Goal: Task Accomplishment & Management: Use online tool/utility

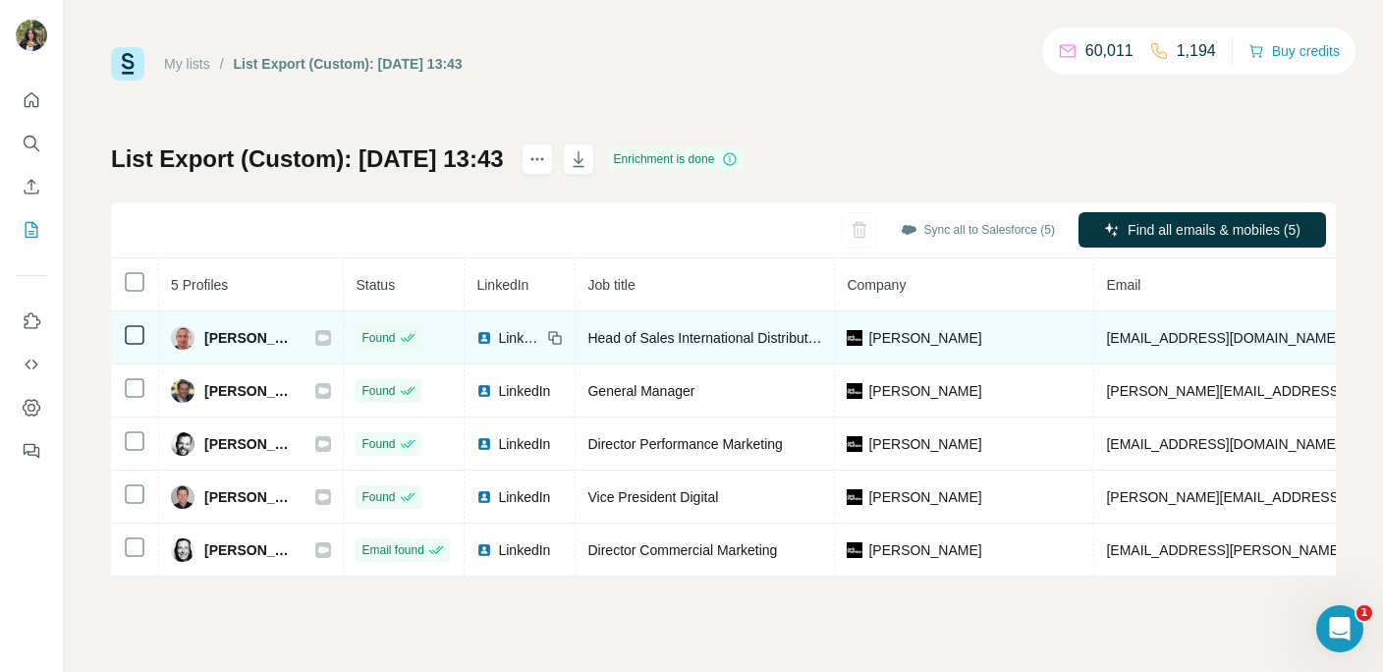
drag, startPoint x: 304, startPoint y: 336, endPoint x: 200, endPoint y: 336, distance: 104.1
click at [200, 336] on div "Ladislav Masek" at bounding box center [233, 338] width 125 height 24
copy span "Ladislav Masek"
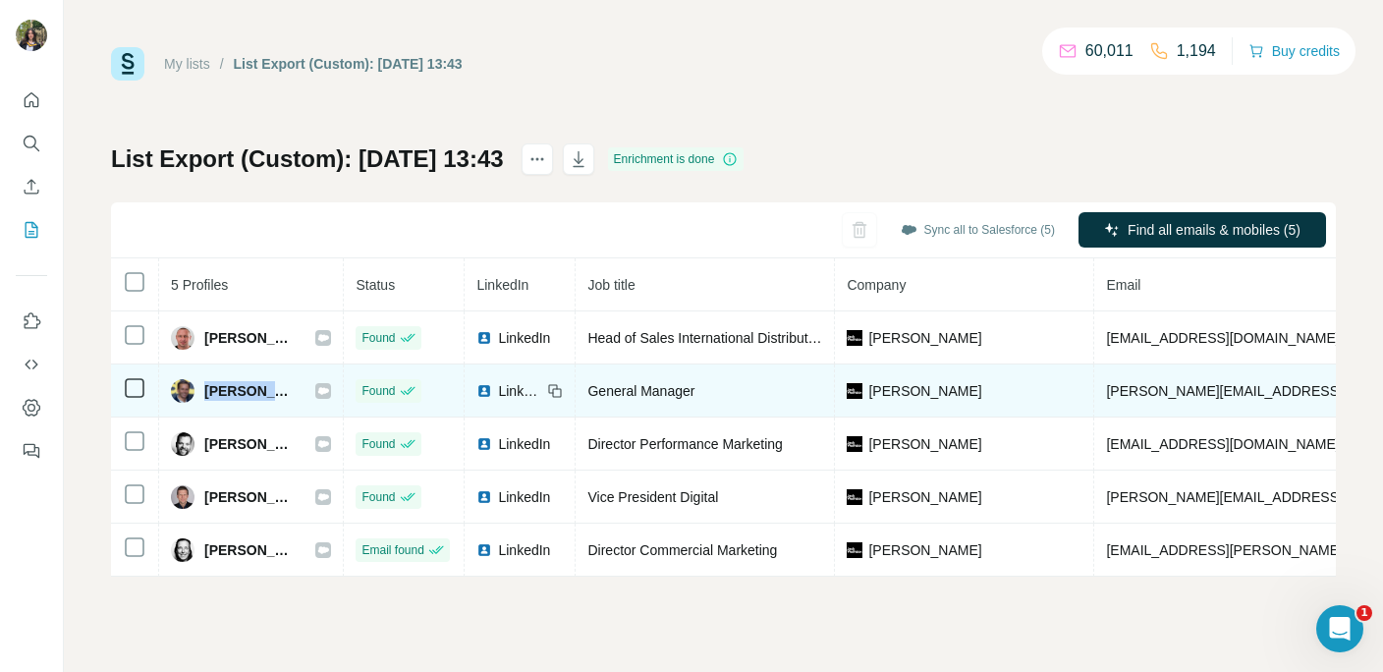
drag, startPoint x: 296, startPoint y: 387, endPoint x: 199, endPoint y: 388, distance: 96.3
click at [199, 388] on div "Marcin Gabryołek" at bounding box center [233, 391] width 125 height 24
copy span "Marcin Gabry"
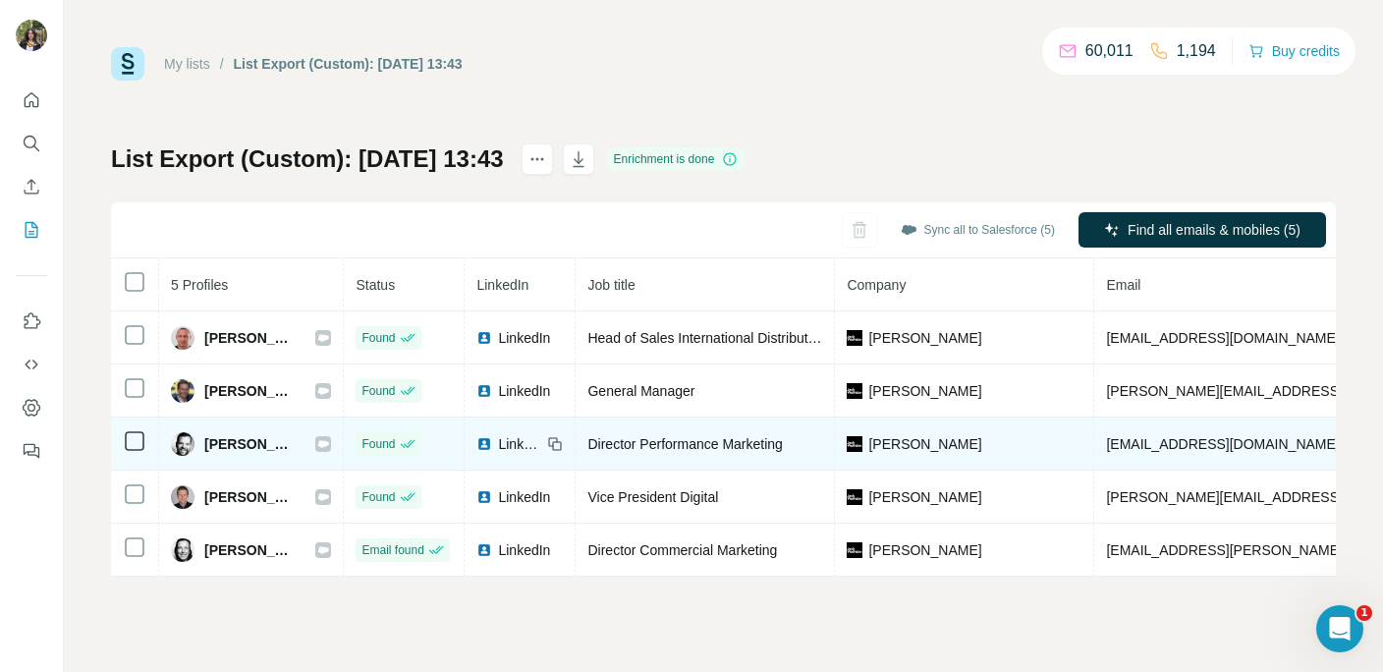
drag, startPoint x: 309, startPoint y: 441, endPoint x: 297, endPoint y: 442, distance: 12.8
click at [296, 442] on span "Michael Frösler" at bounding box center [249, 444] width 91 height 20
copy span "Michael Frösle"
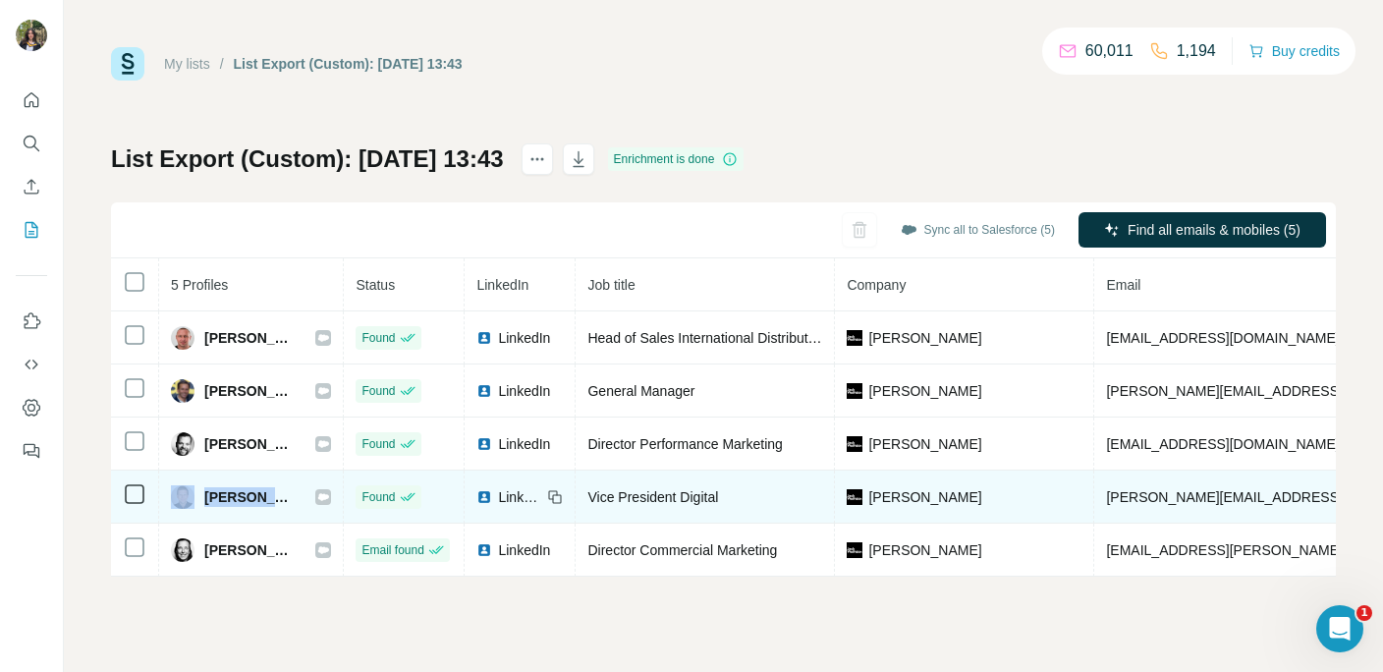
drag, startPoint x: 291, startPoint y: 494, endPoint x: 191, endPoint y: 493, distance: 100.2
click at [191, 493] on div "Patrick Berresheim" at bounding box center [233, 497] width 125 height 24
copy div "Patrick Berre"
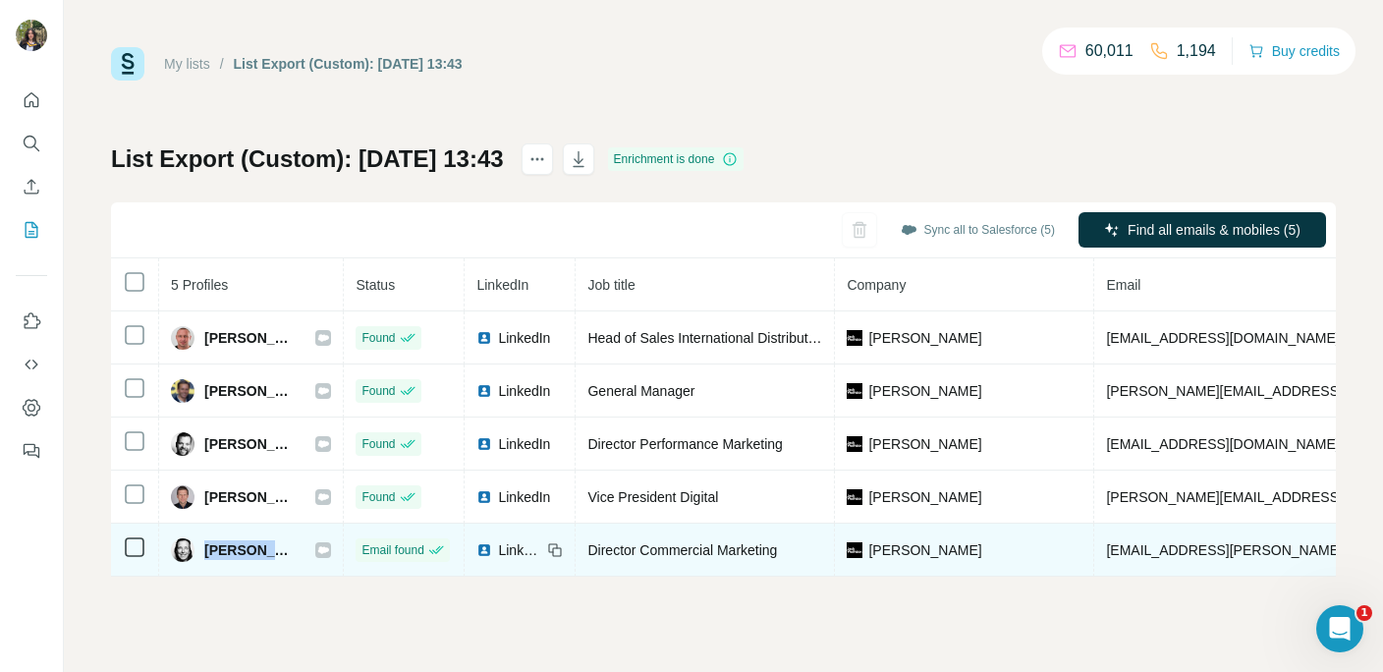
drag, startPoint x: 206, startPoint y: 549, endPoint x: 325, endPoint y: 549, distance: 118.8
click at [326, 549] on div "Svenja Engler" at bounding box center [251, 550] width 160 height 24
copy div "Svenja Engler"
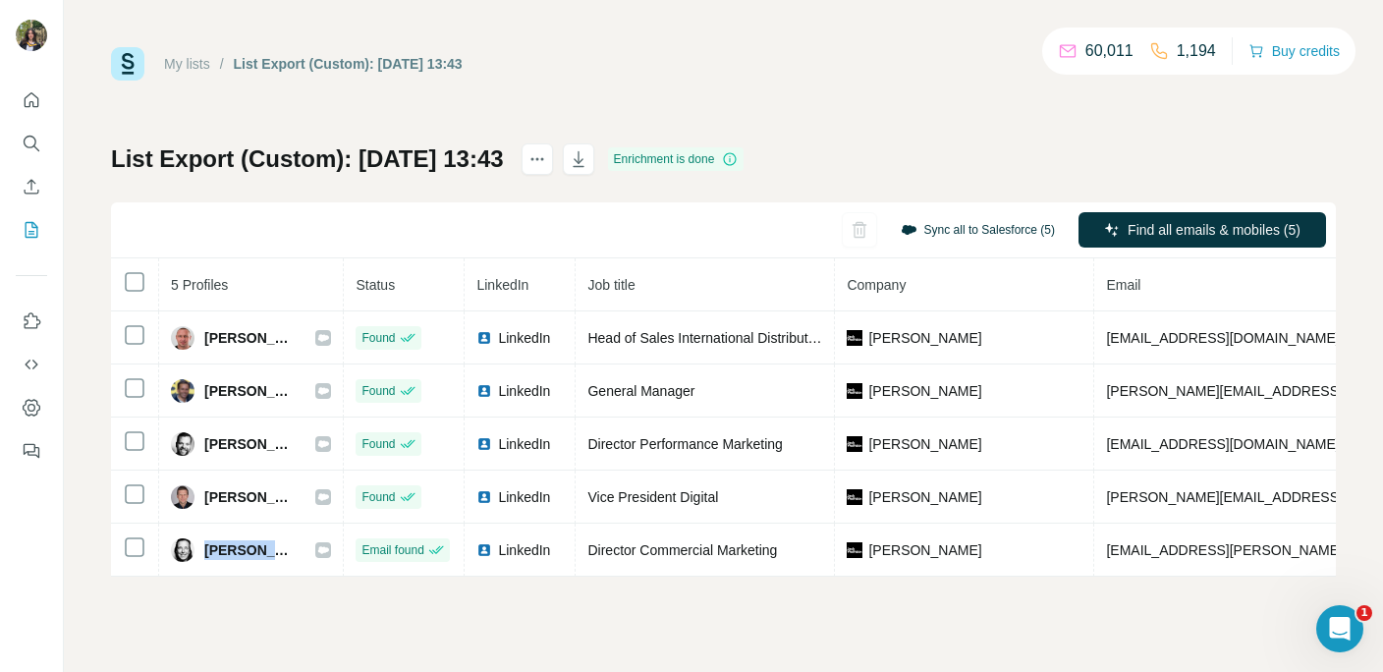
click at [986, 232] on button "Sync all to Salesforce (5)" at bounding box center [978, 229] width 182 height 29
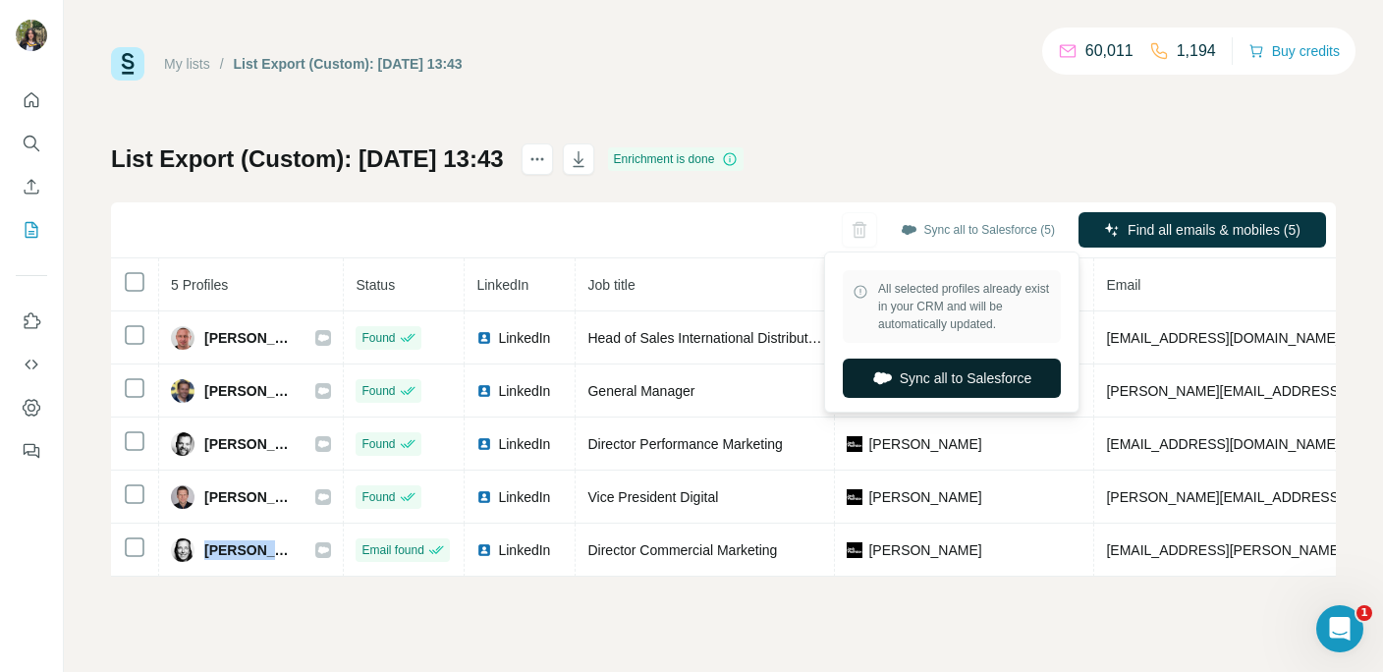
click at [930, 385] on button "Sync all to Salesforce" at bounding box center [952, 377] width 218 height 39
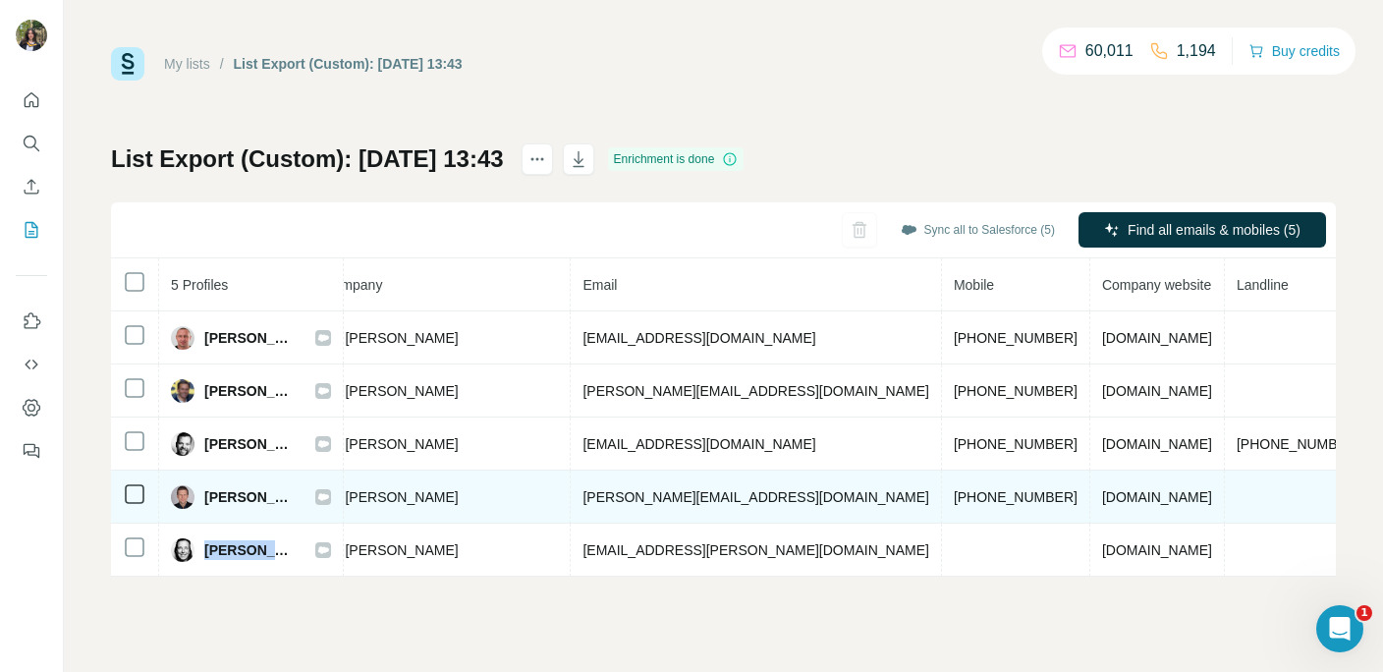
scroll to position [0, 573]
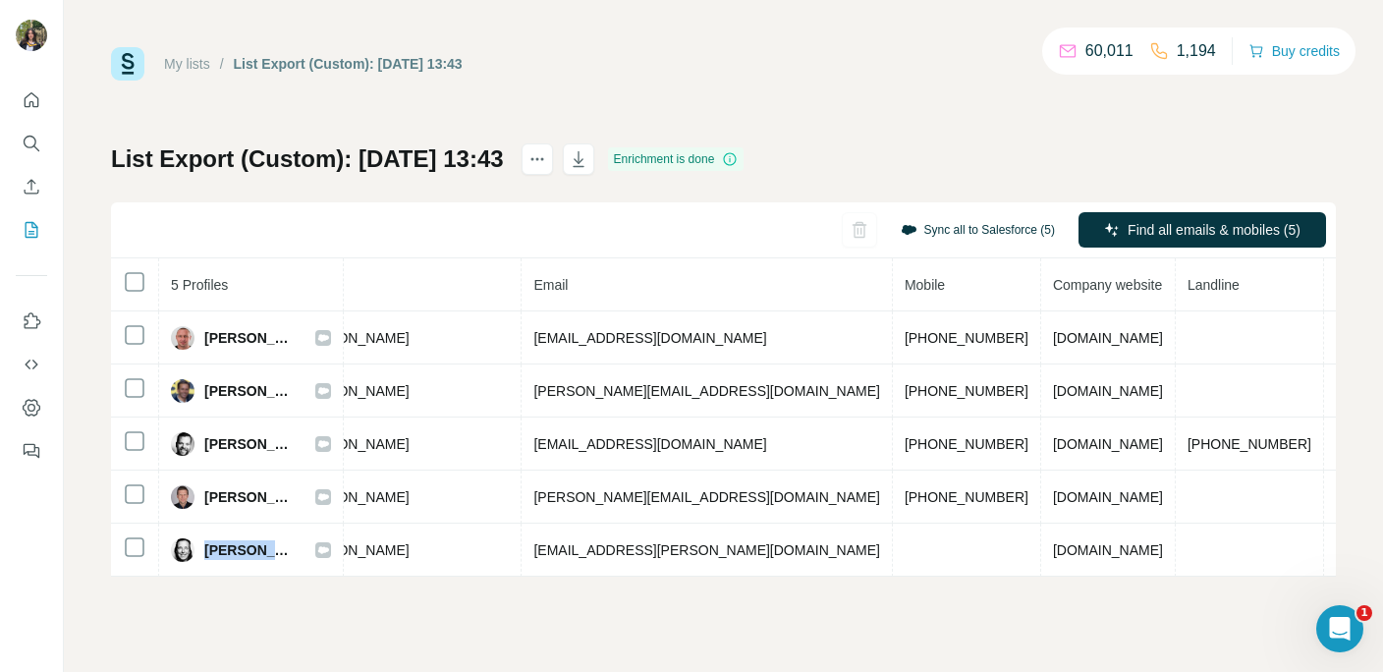
click at [927, 244] on button "Sync all to Salesforce (5)" at bounding box center [978, 229] width 182 height 29
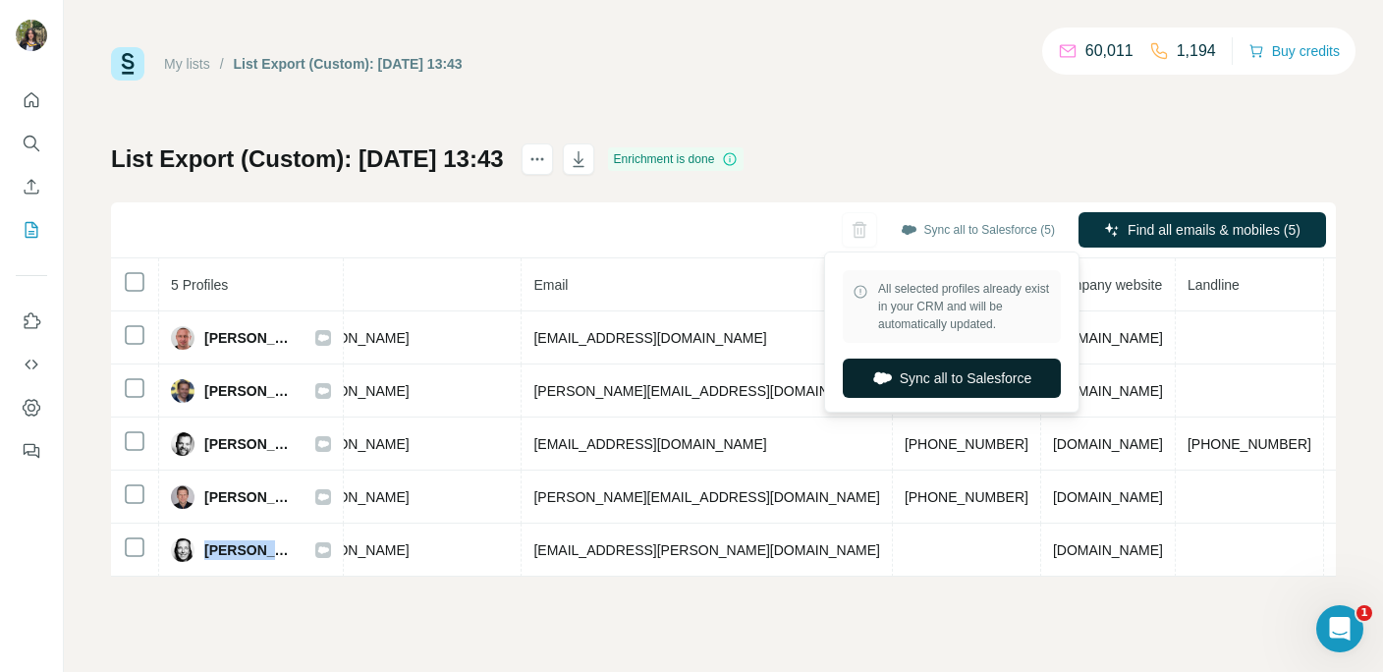
click at [933, 374] on button "Sync all to Salesforce" at bounding box center [952, 377] width 218 height 39
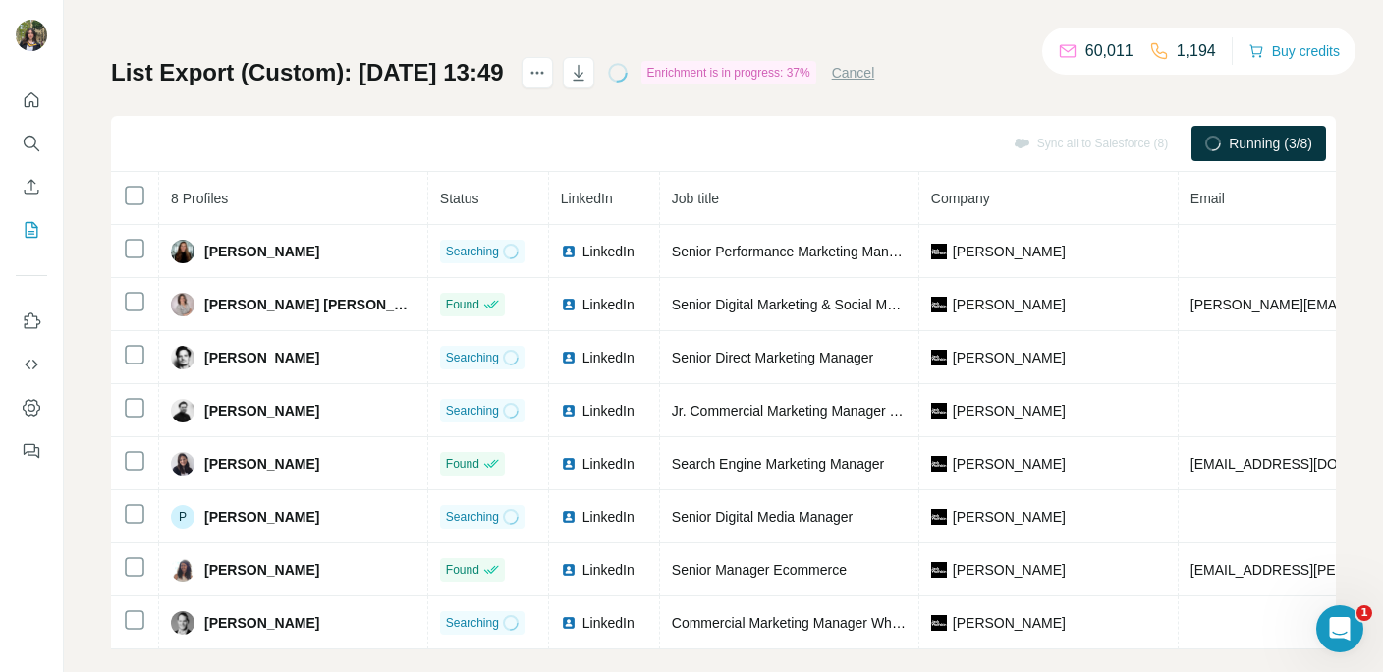
scroll to position [98, 0]
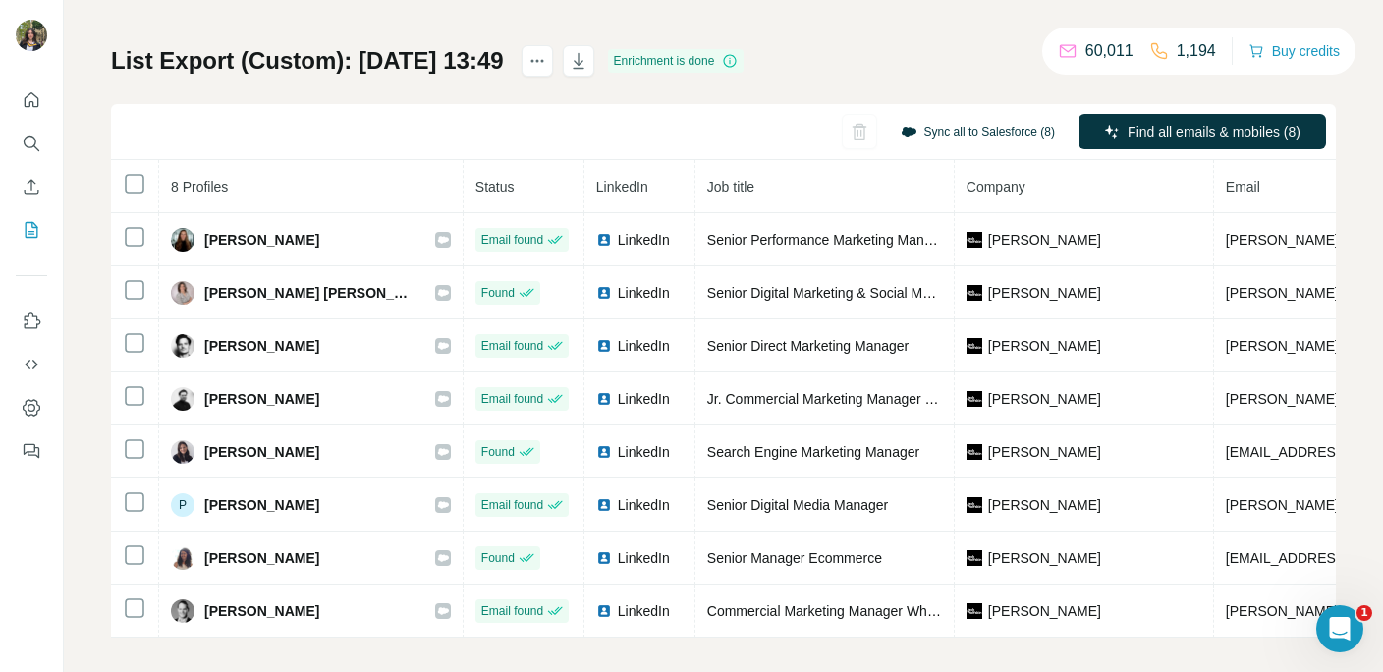
click at [924, 127] on button "Sync all to Salesforce (8)" at bounding box center [978, 131] width 182 height 29
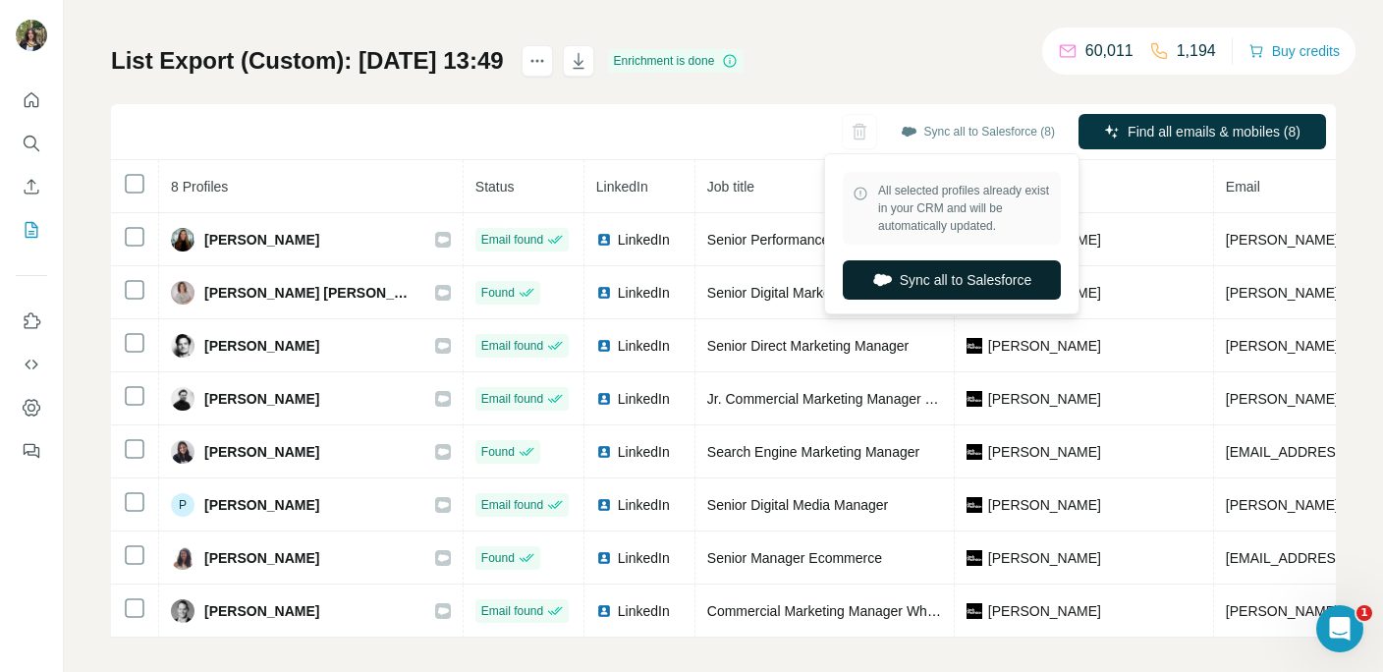
click at [955, 273] on button "Sync all to Salesforce" at bounding box center [952, 279] width 218 height 39
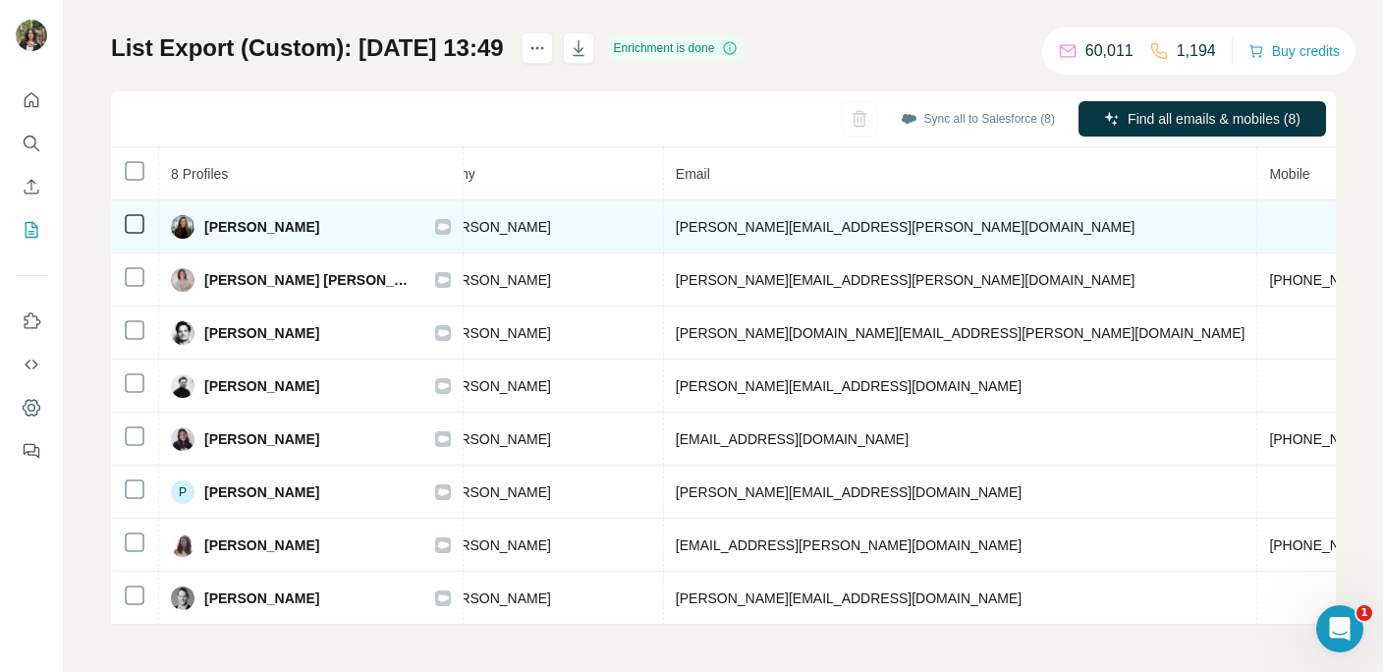
scroll to position [109, 0]
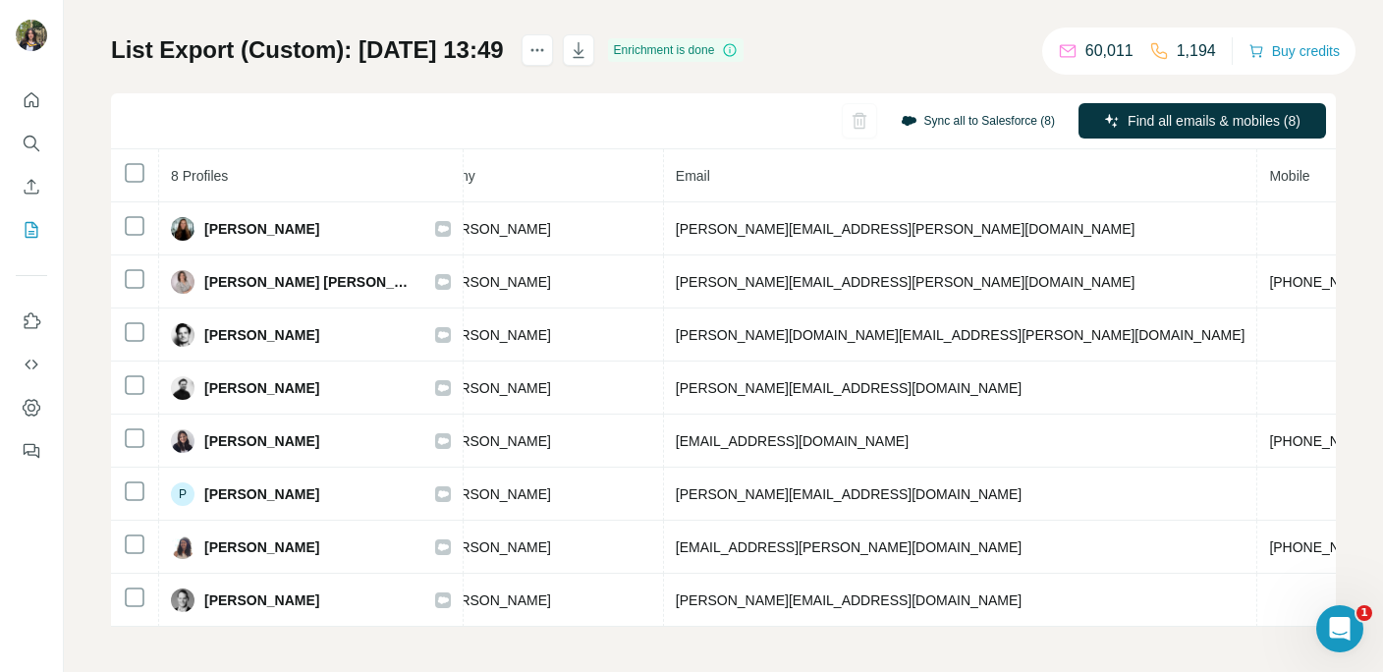
click at [956, 123] on button "Sync all to Salesforce (8)" at bounding box center [978, 120] width 182 height 29
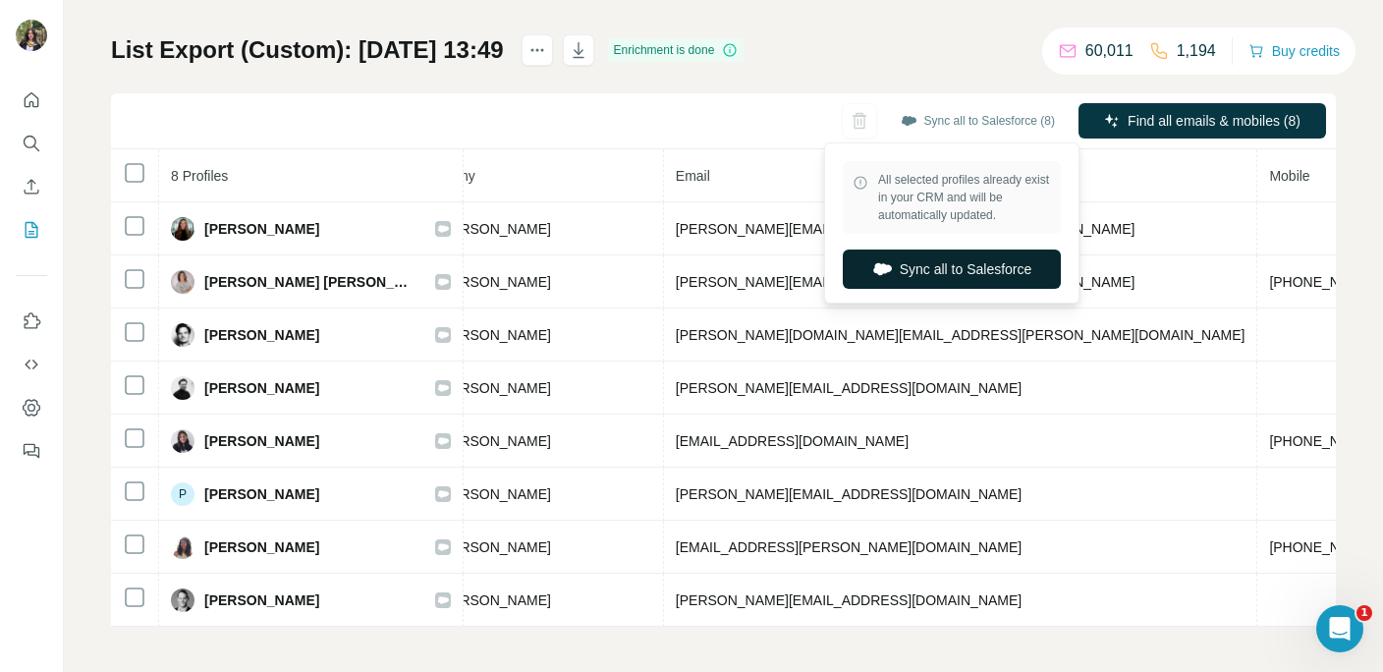
click at [921, 275] on button "Sync all to Salesforce" at bounding box center [952, 268] width 218 height 39
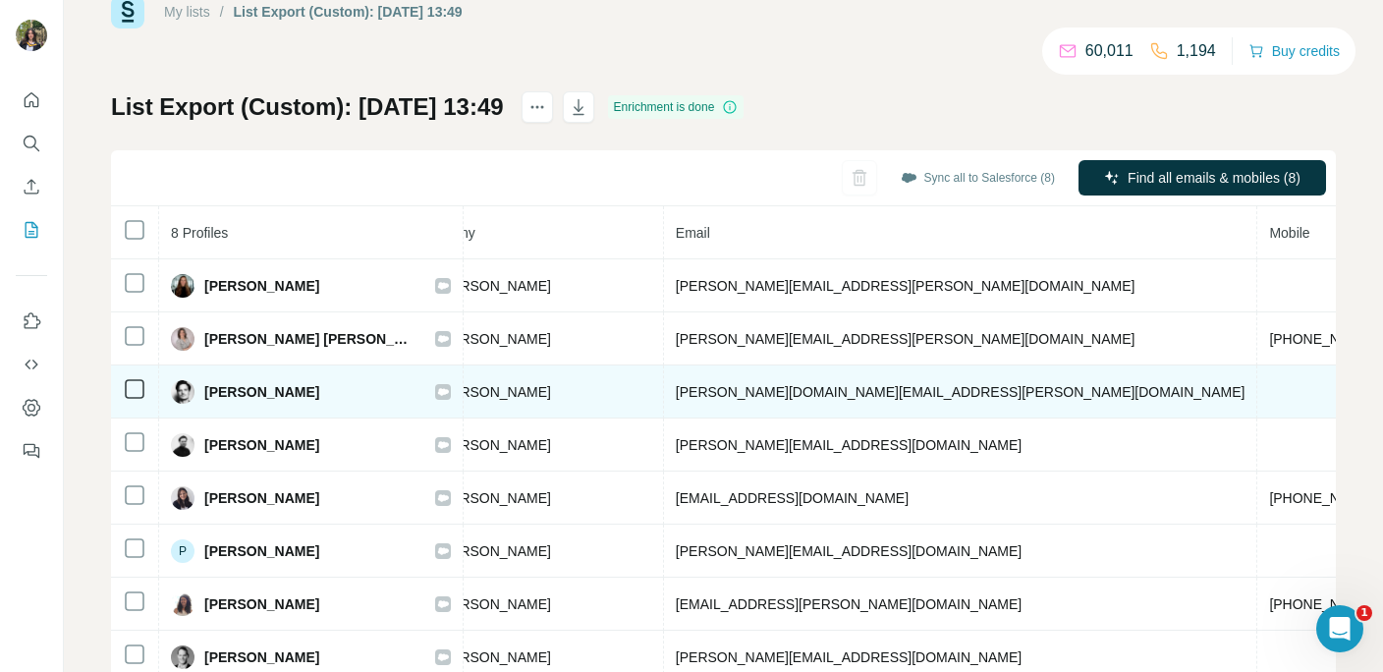
scroll to position [111, 0]
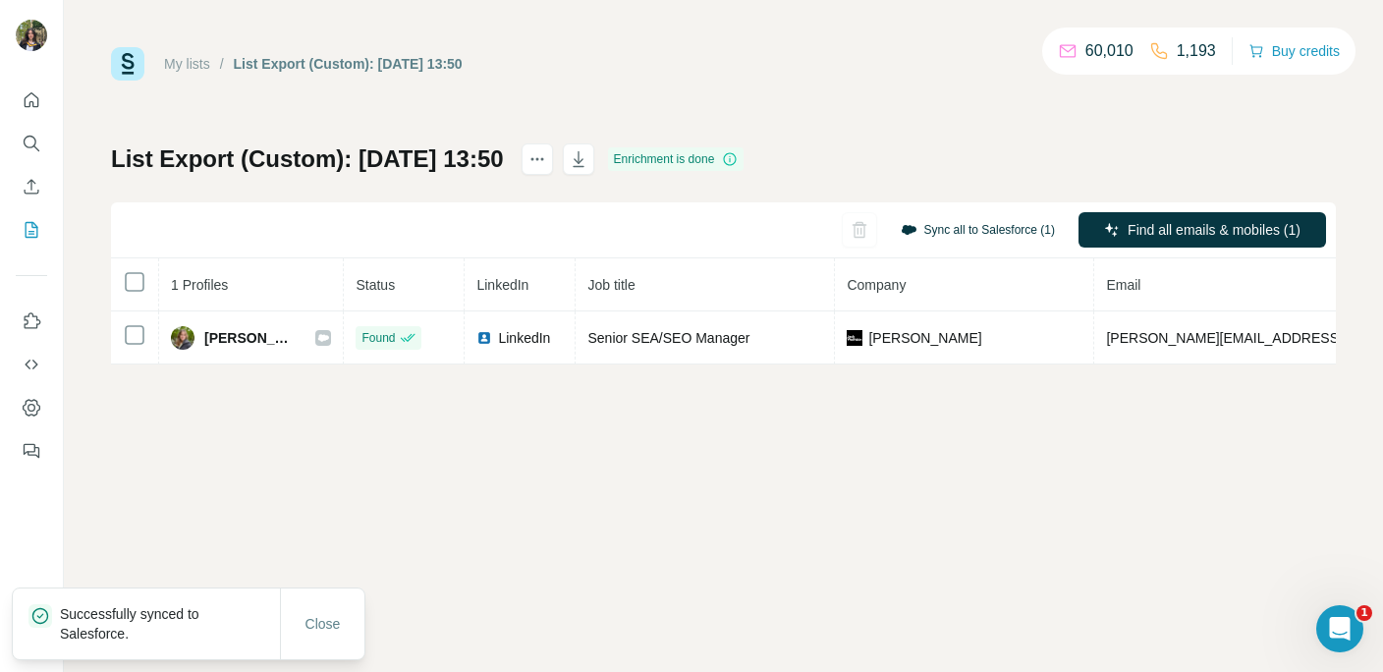
click at [920, 230] on button "Sync all to Salesforce (1)" at bounding box center [978, 229] width 182 height 29
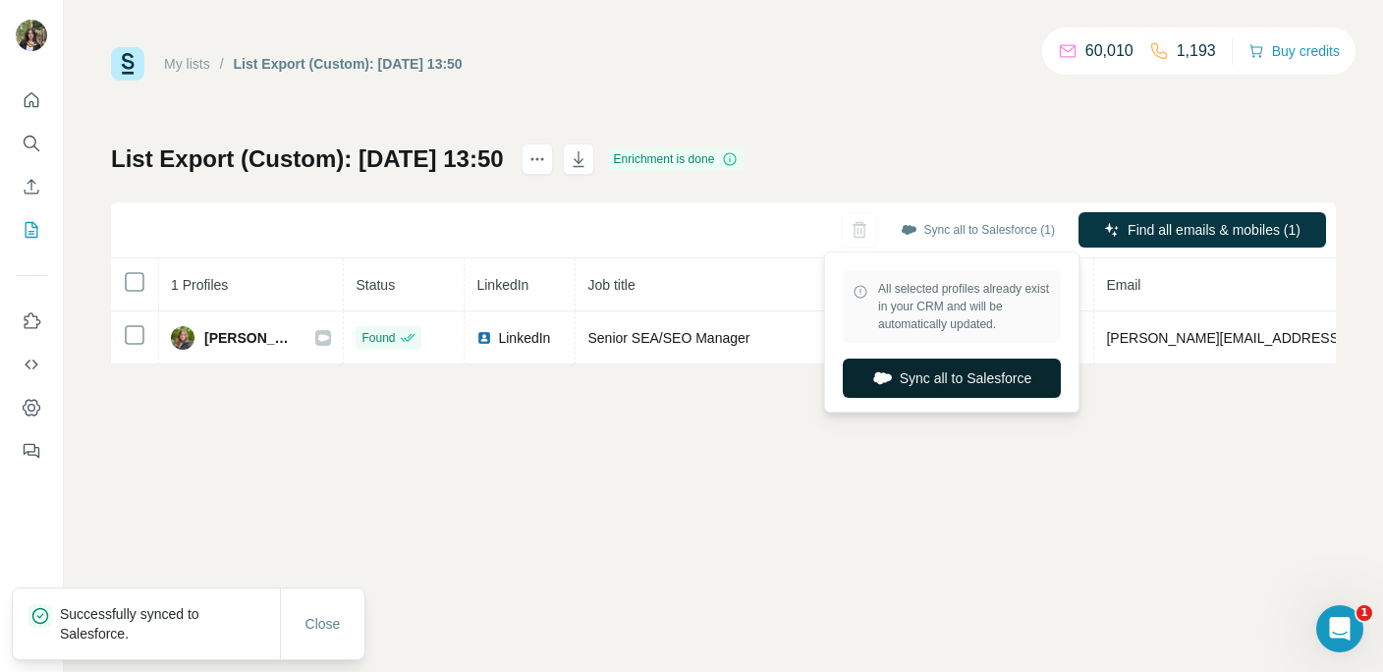
click at [909, 372] on button "Sync all to Salesforce" at bounding box center [952, 377] width 218 height 39
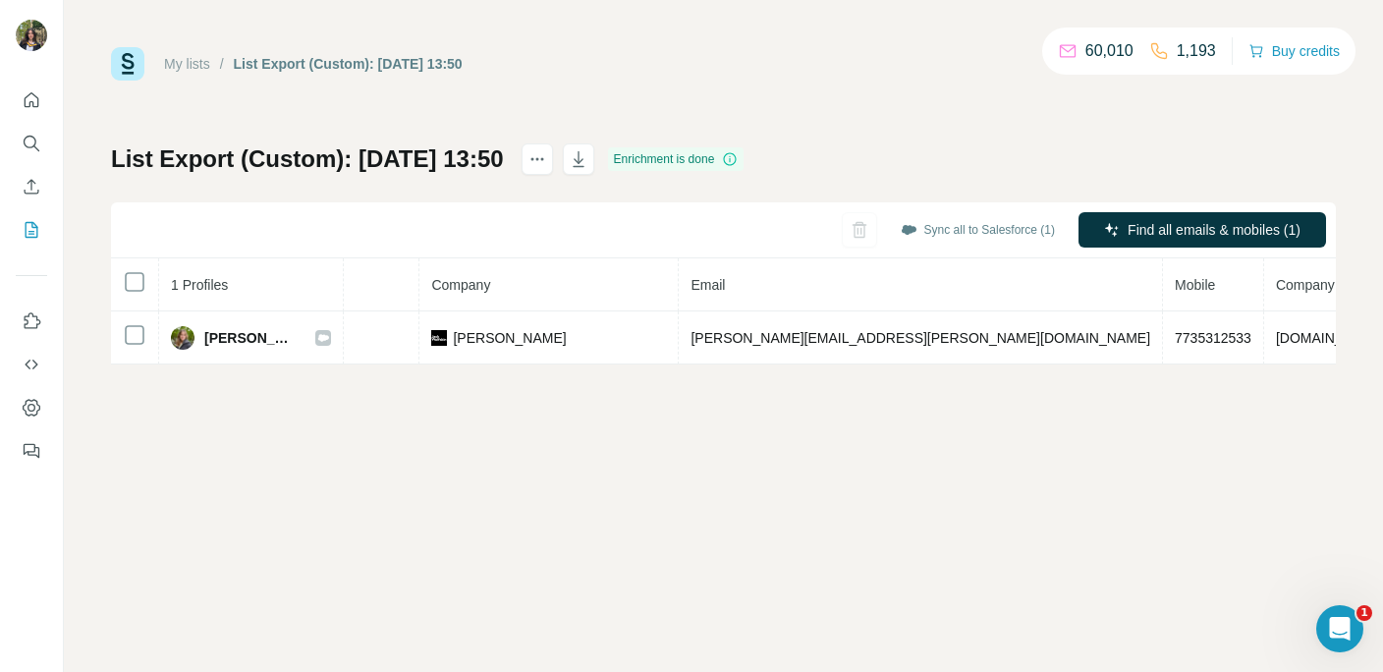
scroll to position [0, 417]
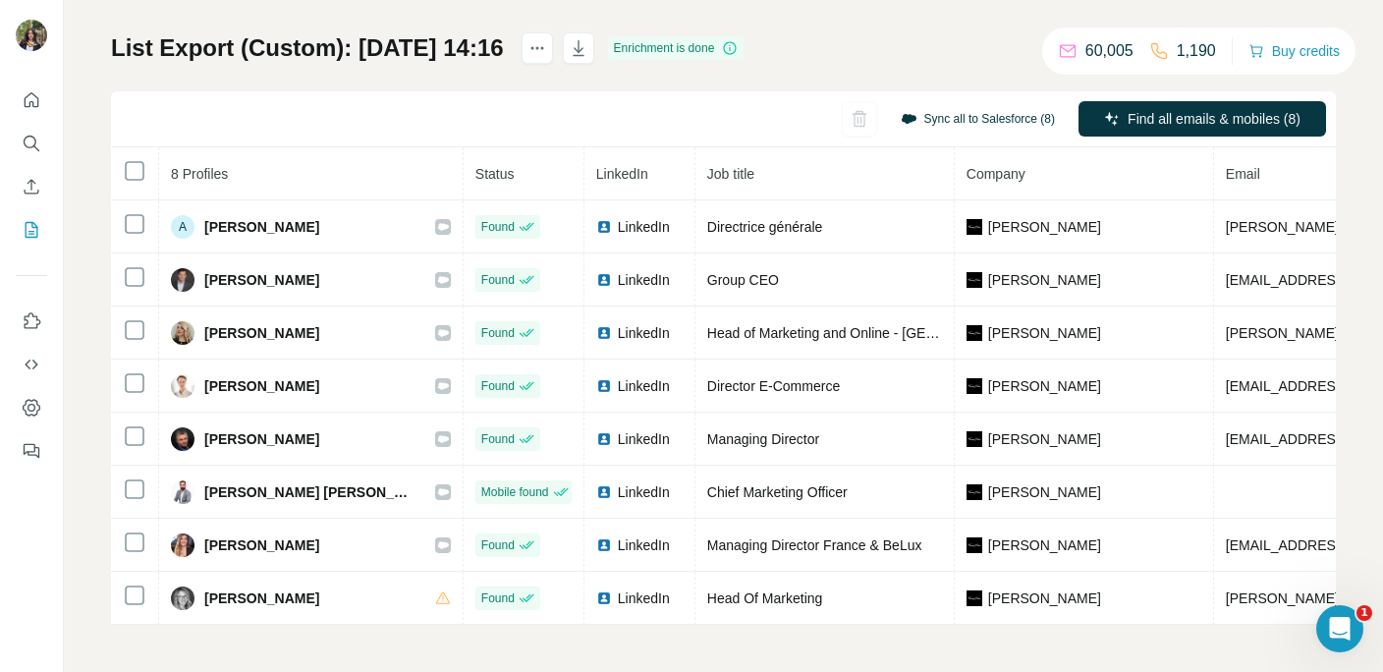
click at [982, 118] on button "Sync all to Salesforce (8)" at bounding box center [978, 118] width 182 height 29
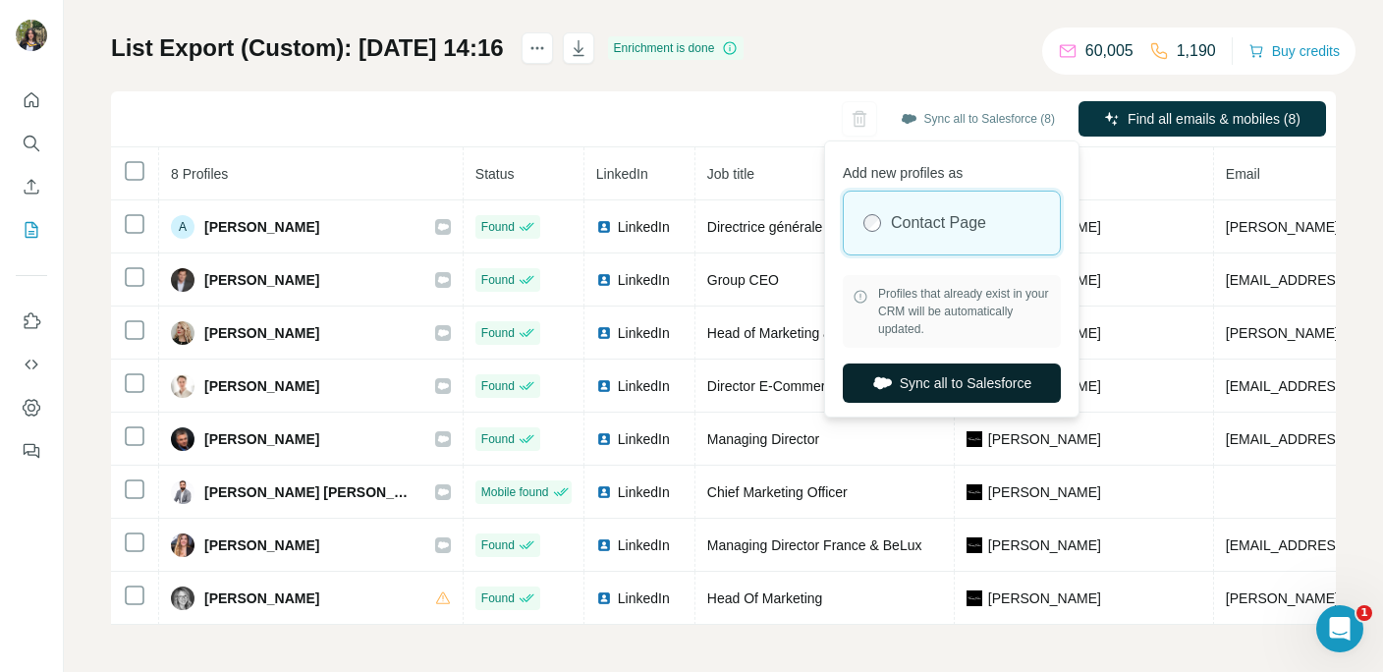
click at [926, 377] on button "Sync all to Salesforce" at bounding box center [952, 382] width 218 height 39
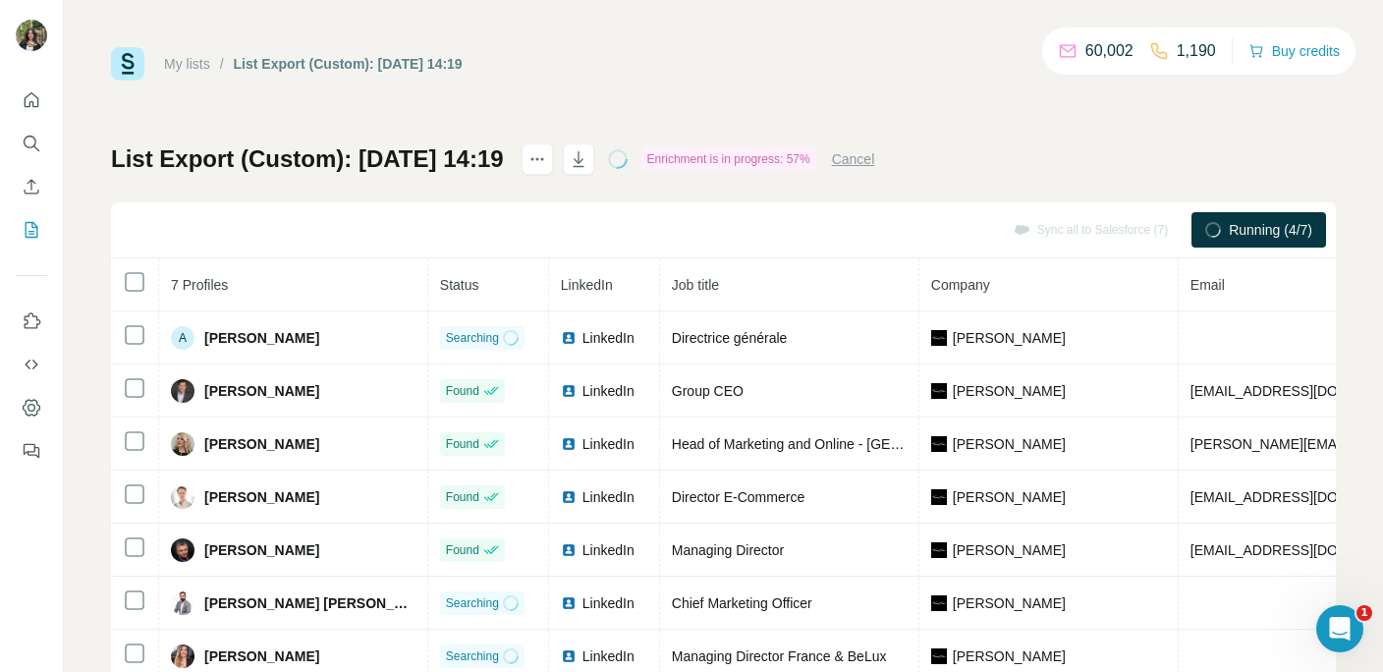
scroll to position [58, 0]
